Goal: Task Accomplishment & Management: Use online tool/utility

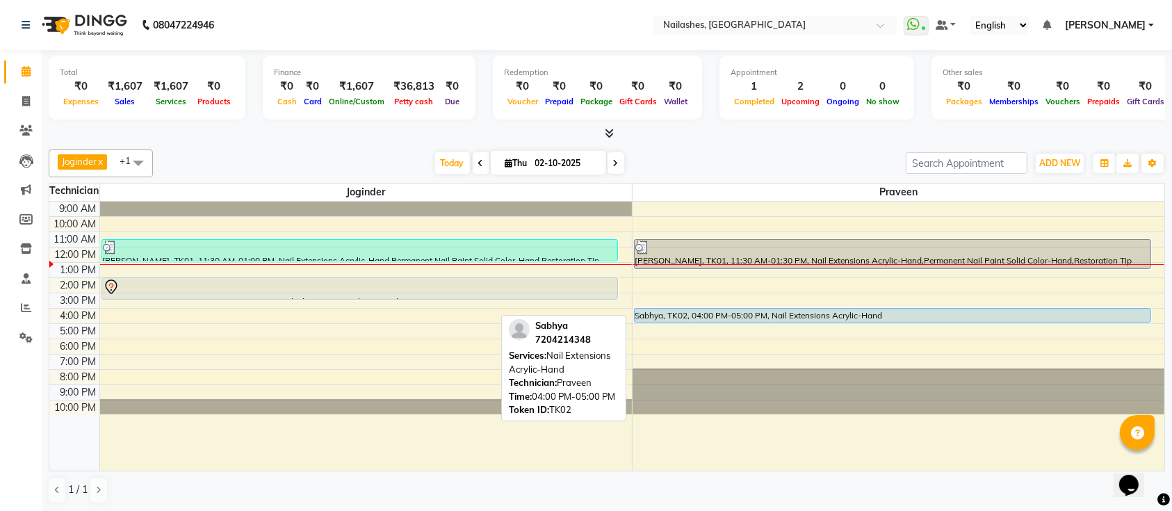
click at [716, 312] on div "Sabhya, TK02, 04:00 PM-05:00 PM, Nail Extensions Acrylic-Hand" at bounding box center [893, 315] width 516 height 13
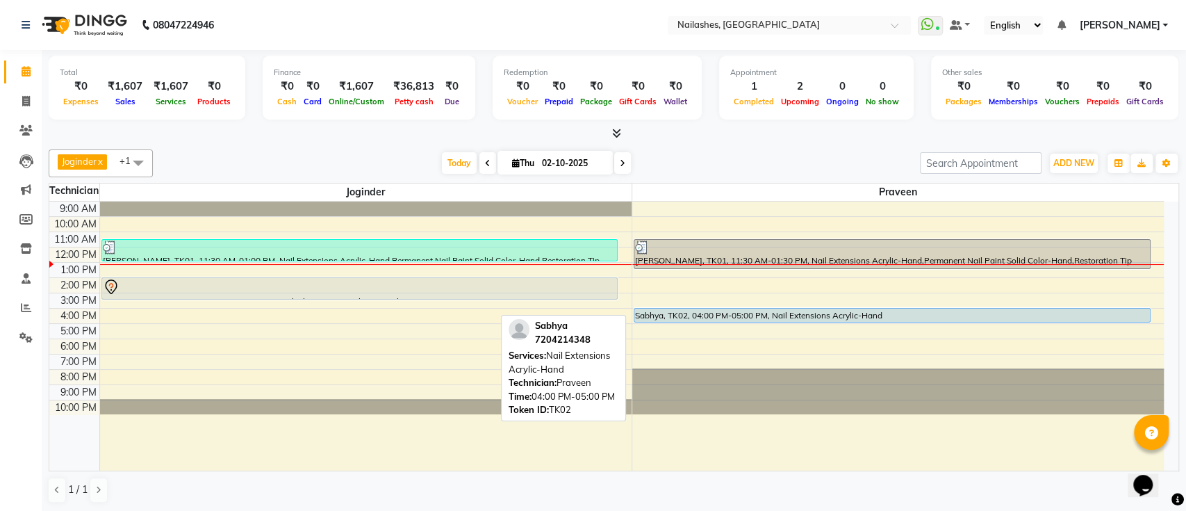
select select "5"
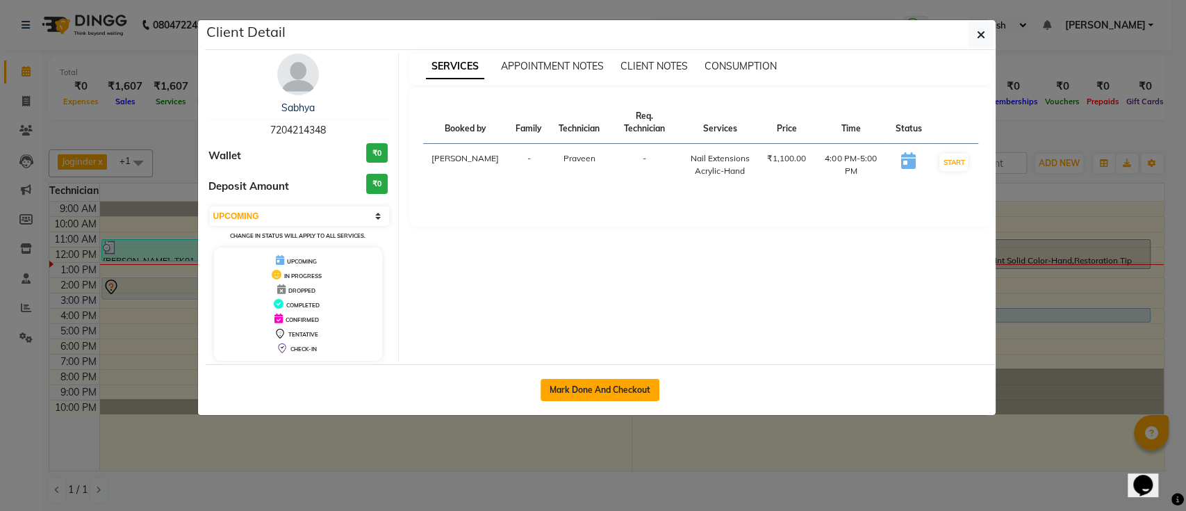
click at [598, 386] on button "Mark Done And Checkout" at bounding box center [600, 390] width 119 height 22
select select "service"
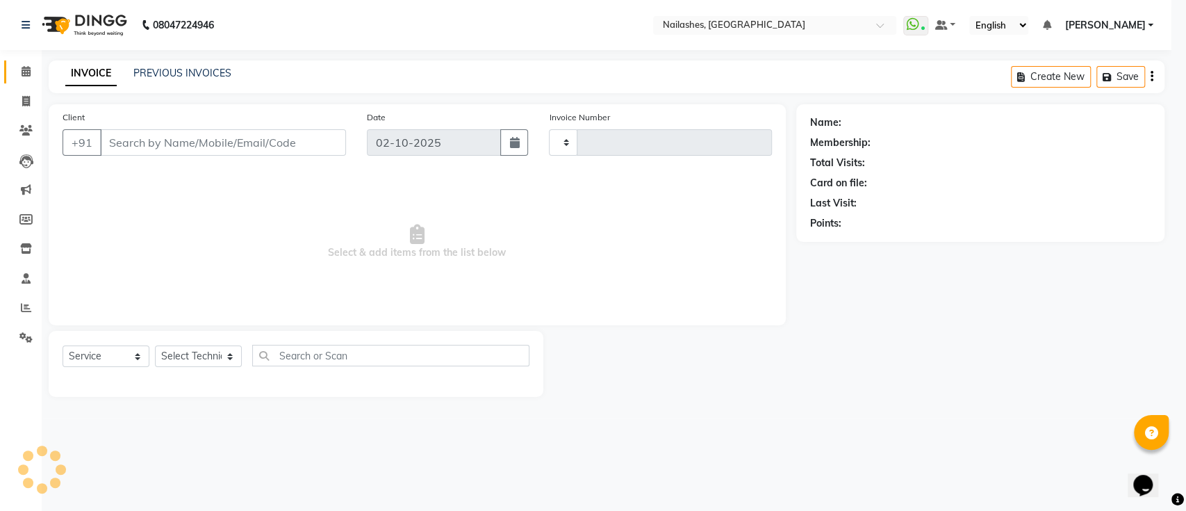
type input "0689"
select select "3"
select select "6187"
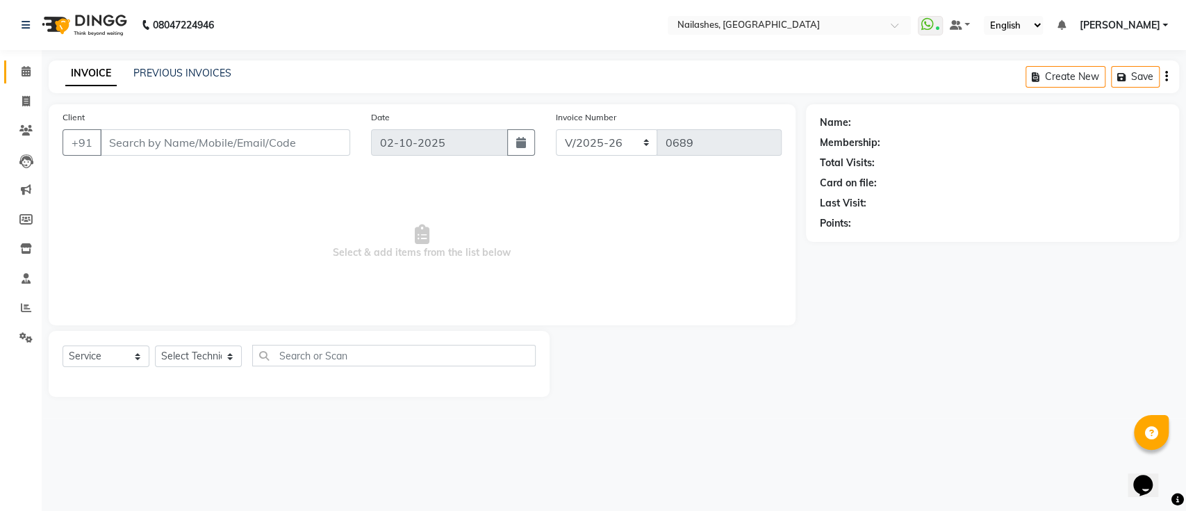
type input "7204214348"
select select "45596"
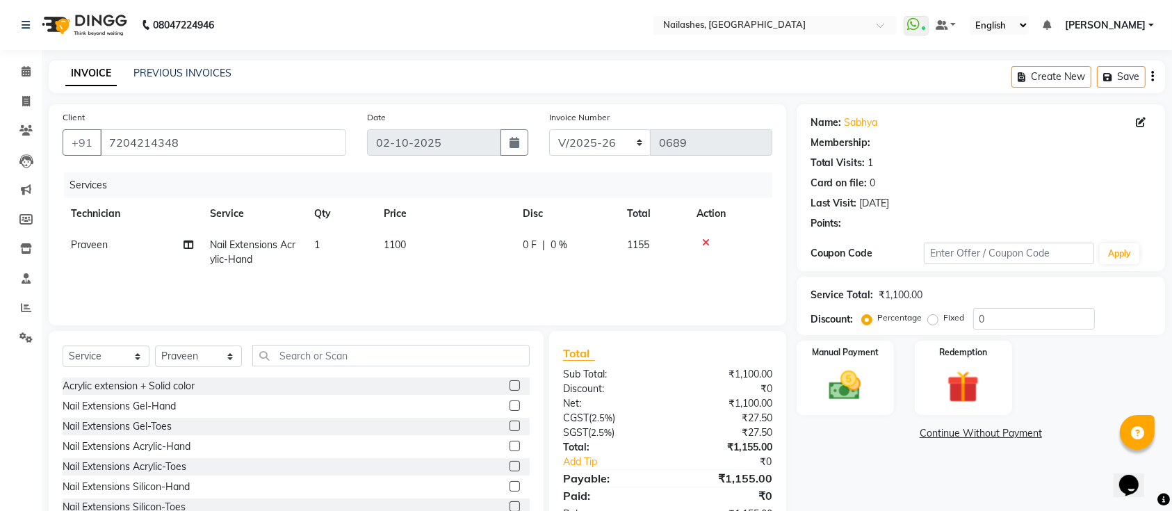
click at [312, 368] on div "Select Service Product Membership Package Voucher Prepaid Gift Card Select Tech…" at bounding box center [296, 361] width 467 height 33
click at [707, 242] on icon at bounding box center [706, 243] width 8 height 10
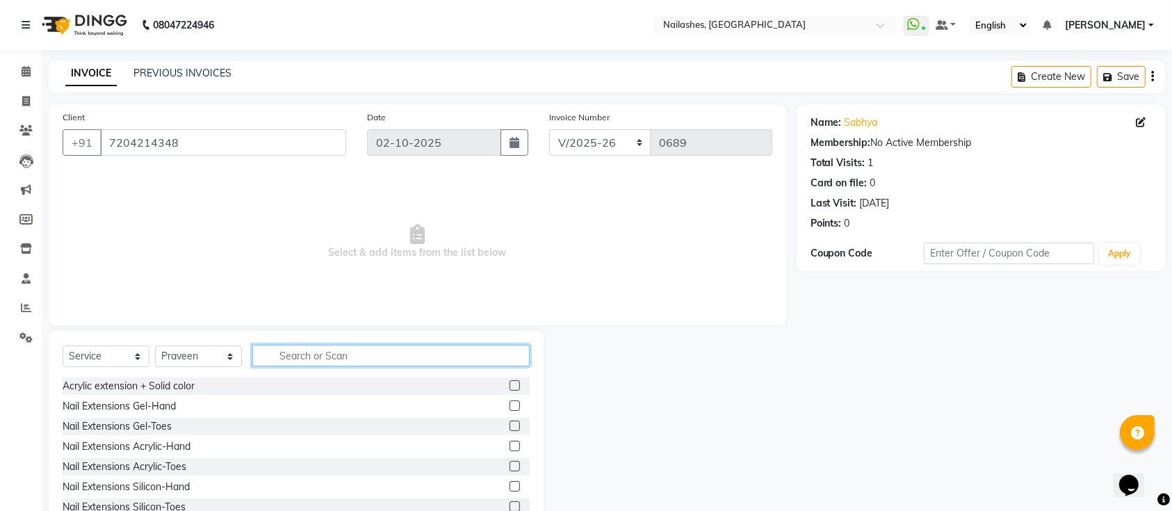
click at [461, 359] on input "text" at bounding box center [390, 356] width 277 height 22
type input "rem"
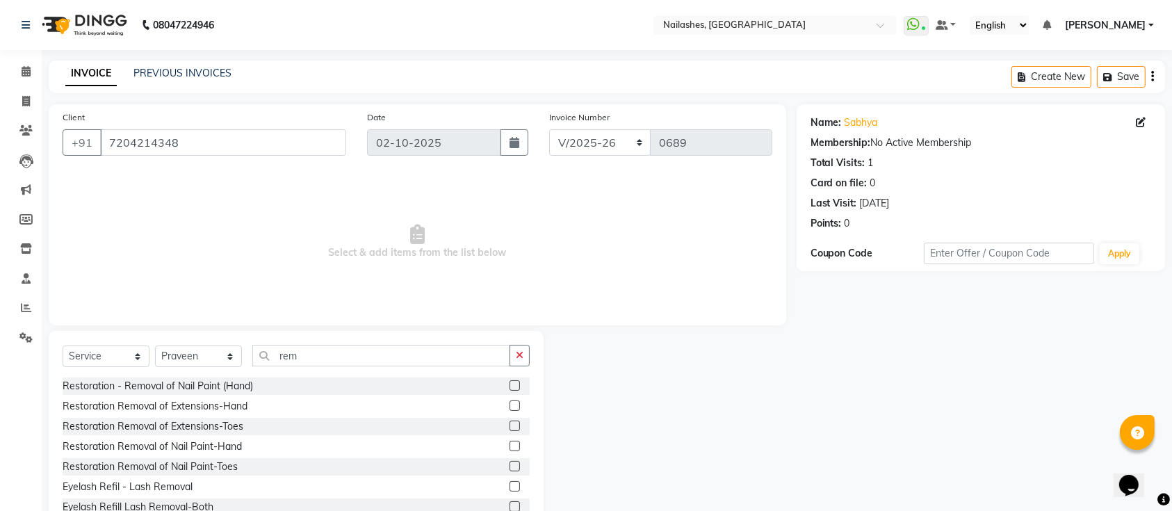
click at [509, 400] on label at bounding box center [514, 405] width 10 height 10
click at [509, 402] on input "checkbox" at bounding box center [513, 406] width 9 height 9
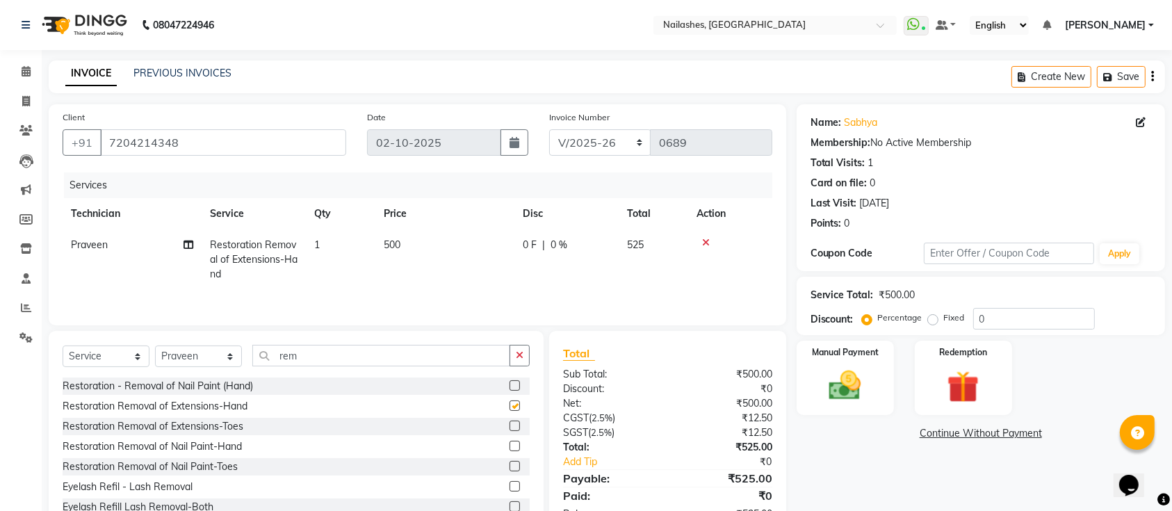
checkbox input "false"
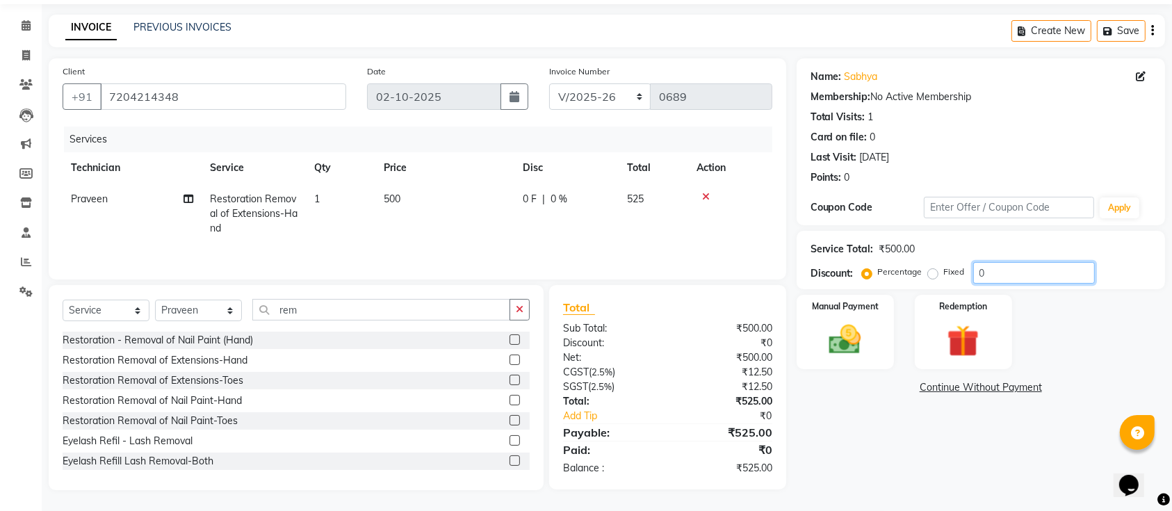
click at [1004, 271] on input "0" at bounding box center [1034, 273] width 122 height 22
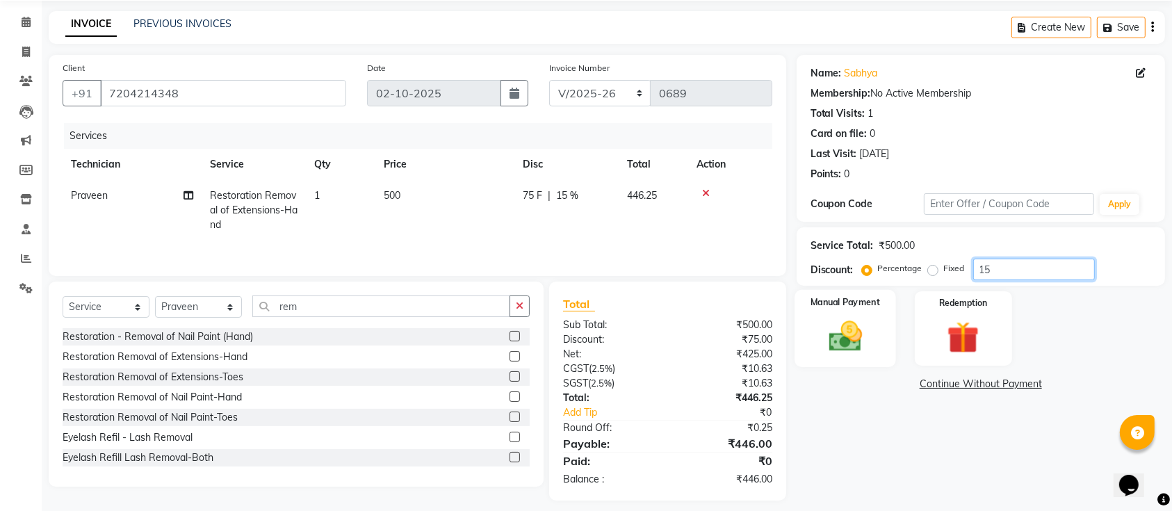
type input "15"
click at [817, 340] on div "Manual Payment" at bounding box center [844, 329] width 101 height 78
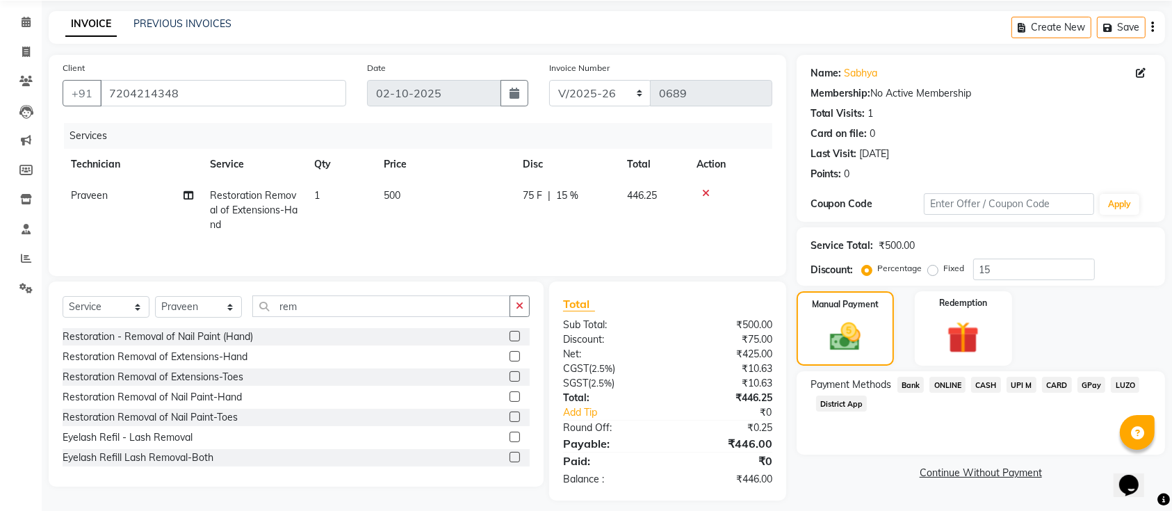
click at [952, 384] on span "ONLINE" at bounding box center [947, 385] width 36 height 16
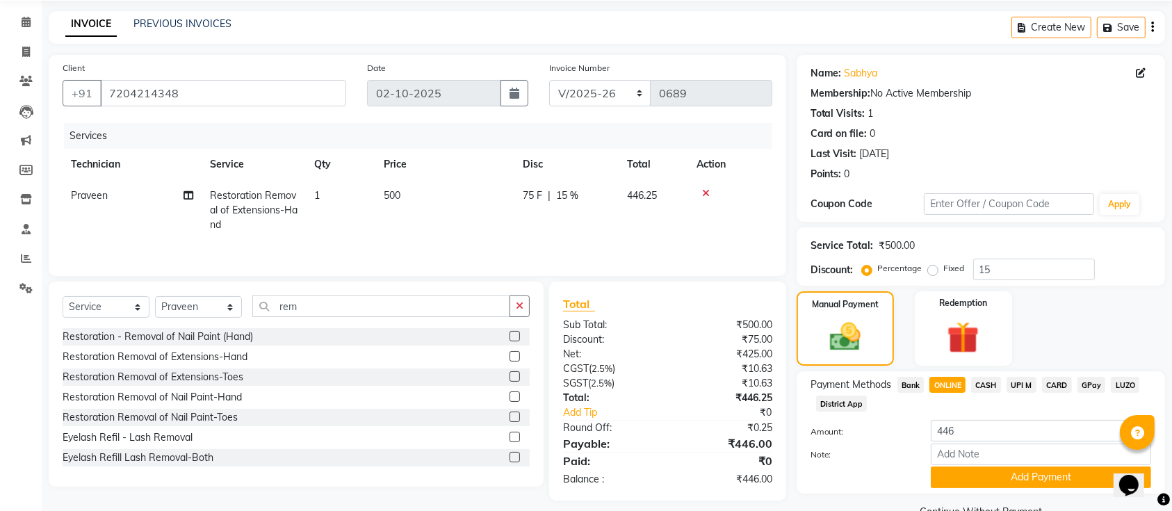
click at [973, 465] on div "Note:" at bounding box center [980, 455] width 361 height 24
click at [973, 467] on button "Add Payment" at bounding box center [1041, 477] width 220 height 22
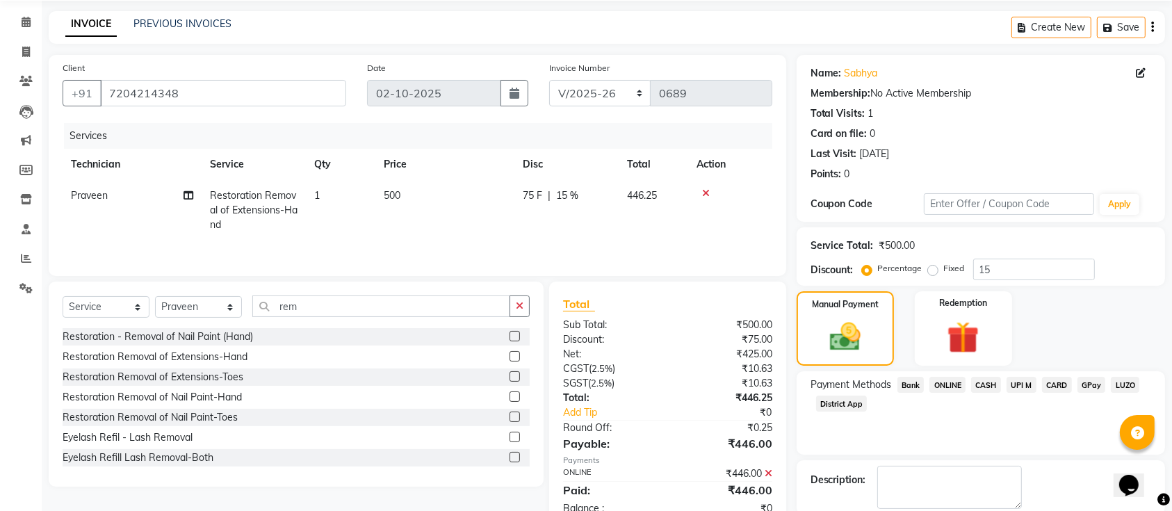
scroll to position [120, 0]
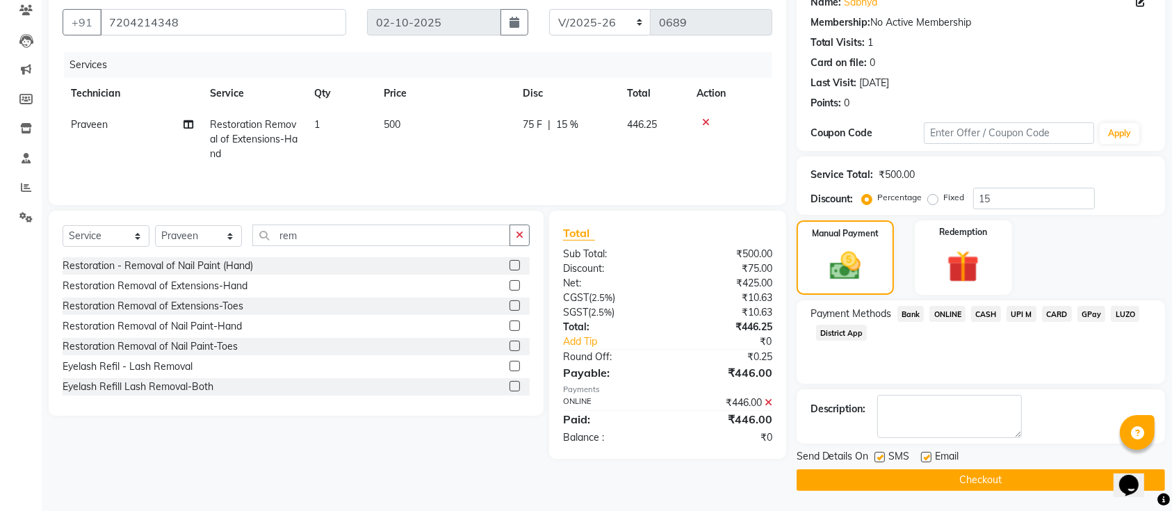
click at [944, 320] on span "ONLINE" at bounding box center [947, 314] width 36 height 16
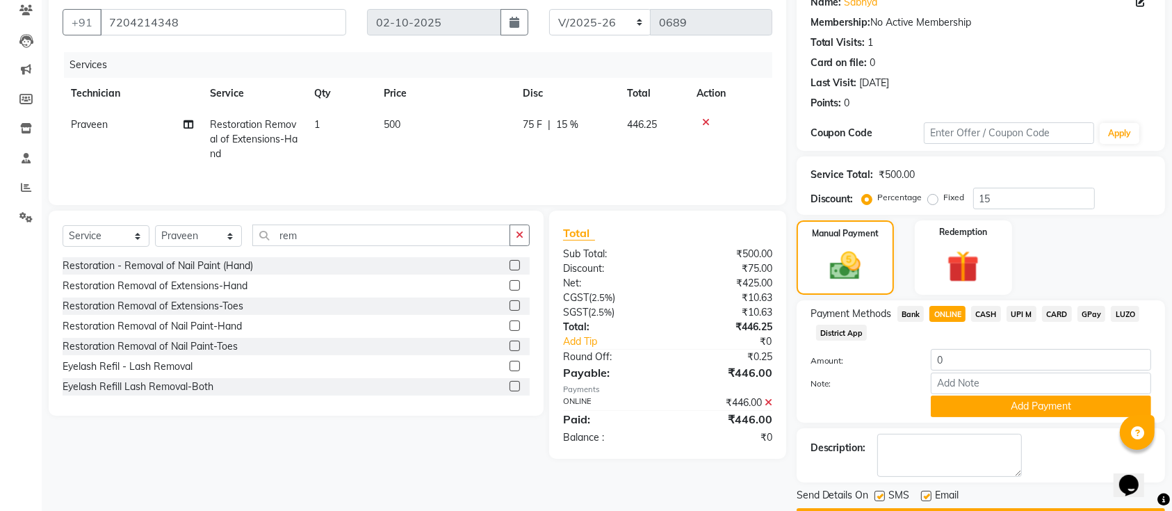
scroll to position [159, 0]
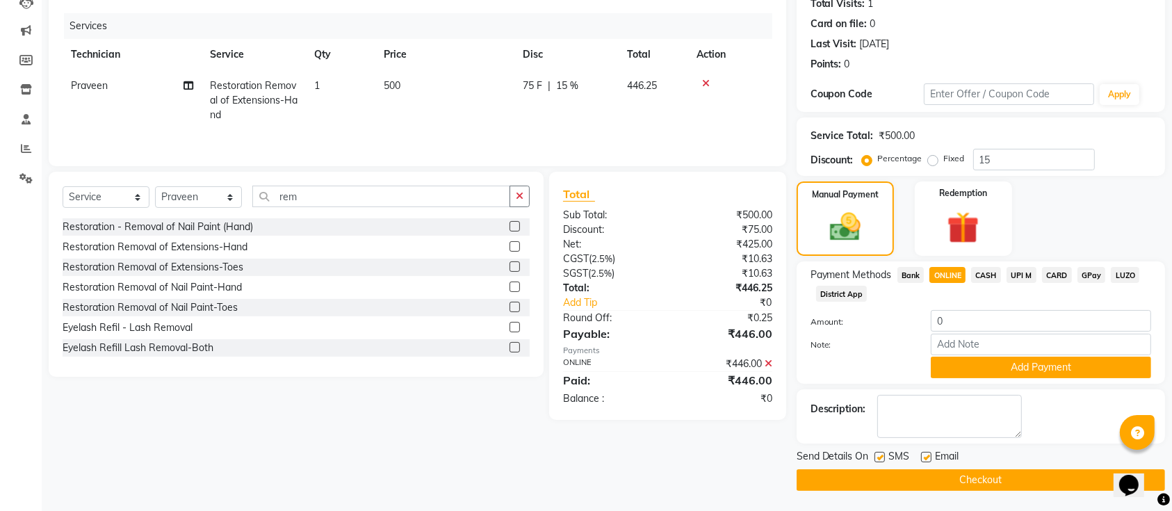
click at [942, 477] on button "Checkout" at bounding box center [980, 480] width 368 height 22
